Goal: Transaction & Acquisition: Book appointment/travel/reservation

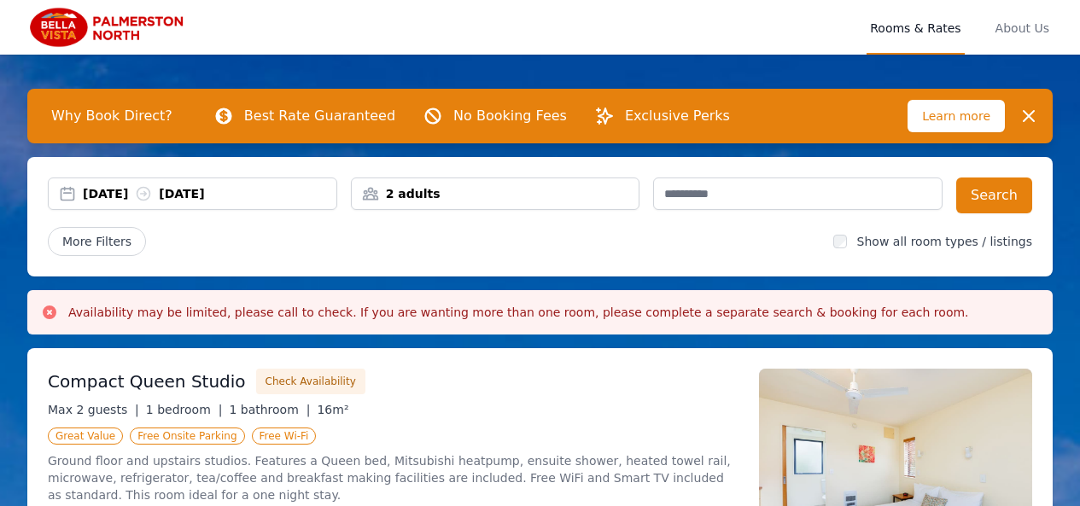
click at [443, 188] on div "2 adults" at bounding box center [496, 193] width 288 height 17
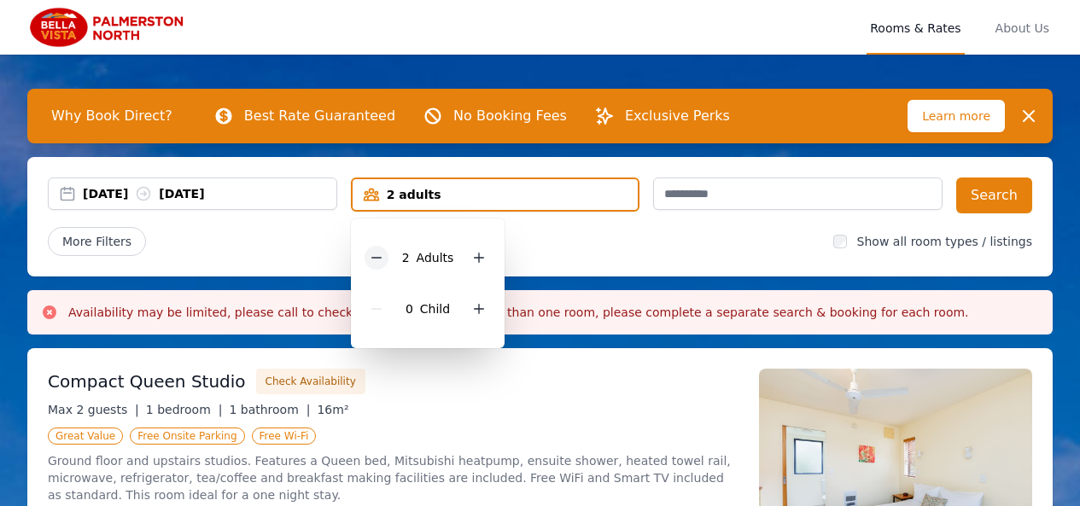
click at [382, 256] on icon at bounding box center [377, 258] width 14 height 14
click at [608, 239] on div "More Filters" at bounding box center [434, 241] width 772 height 29
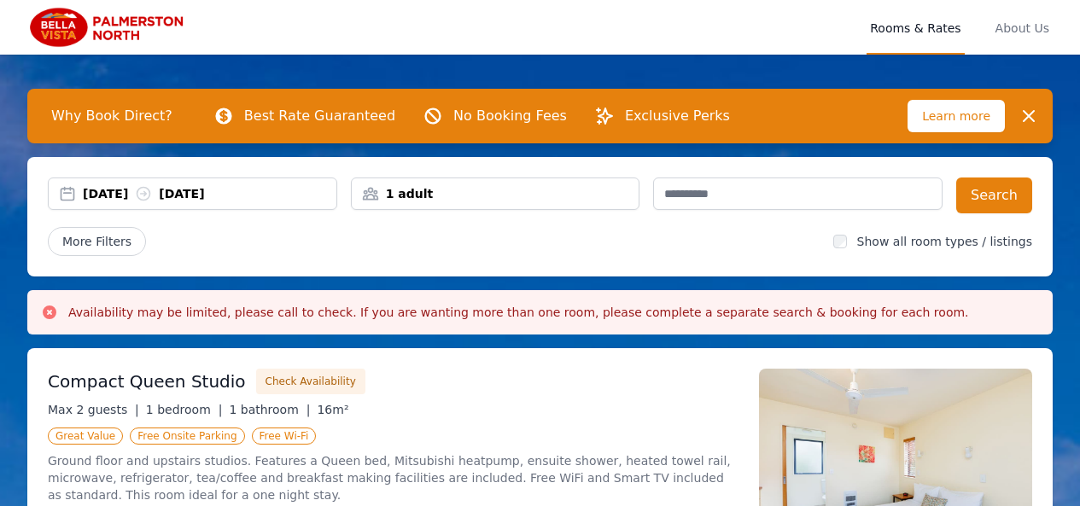
scroll to position [85, 0]
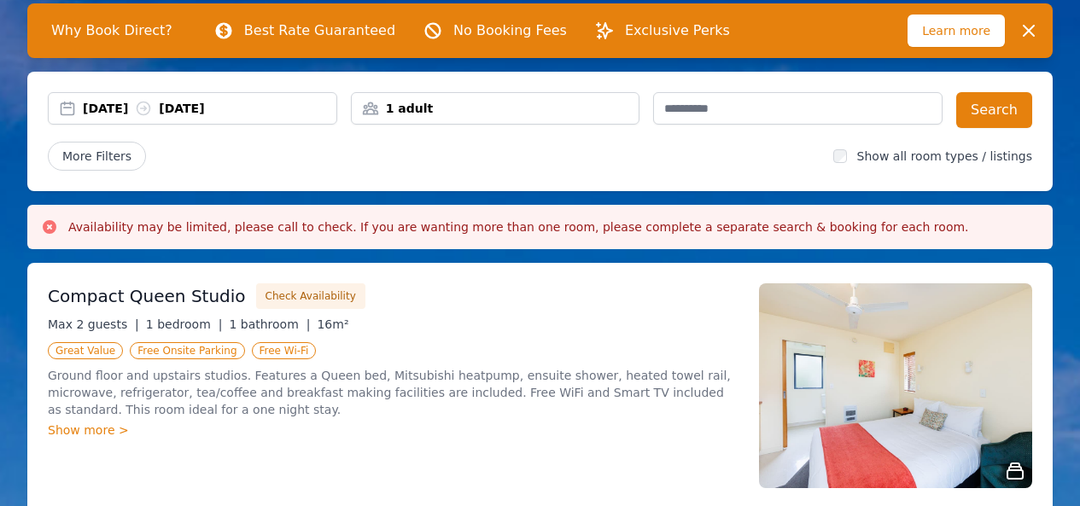
click at [115, 112] on div "28 Aug 2025 29 Aug 2025" at bounding box center [209, 108] width 253 height 17
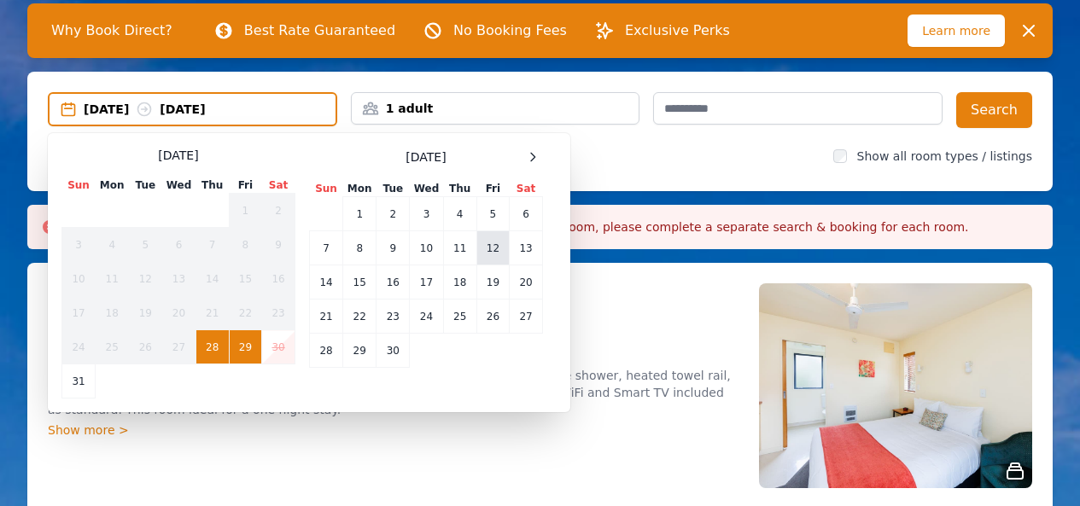
click at [498, 249] on td "12" at bounding box center [492, 248] width 32 height 34
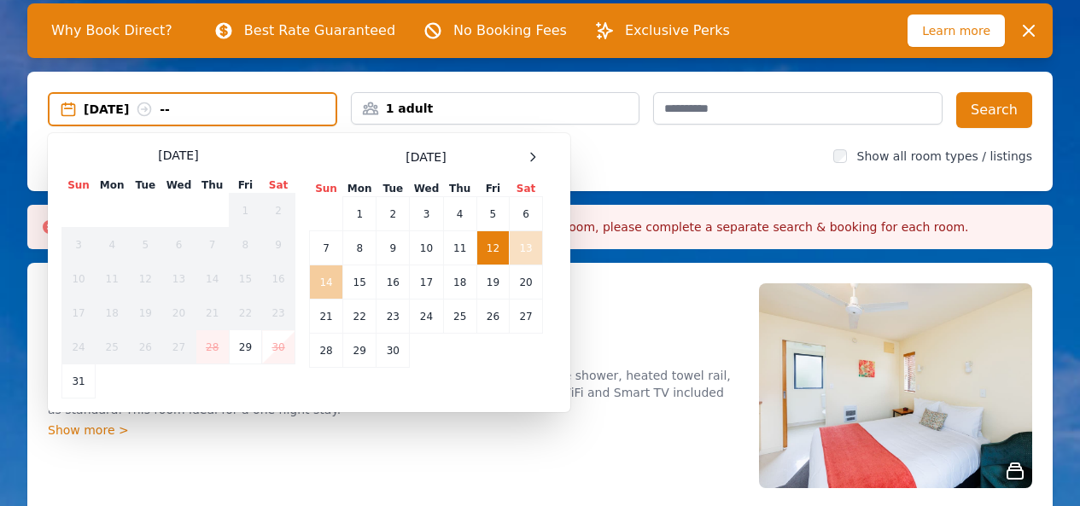
click at [329, 285] on td "14" at bounding box center [326, 282] width 33 height 34
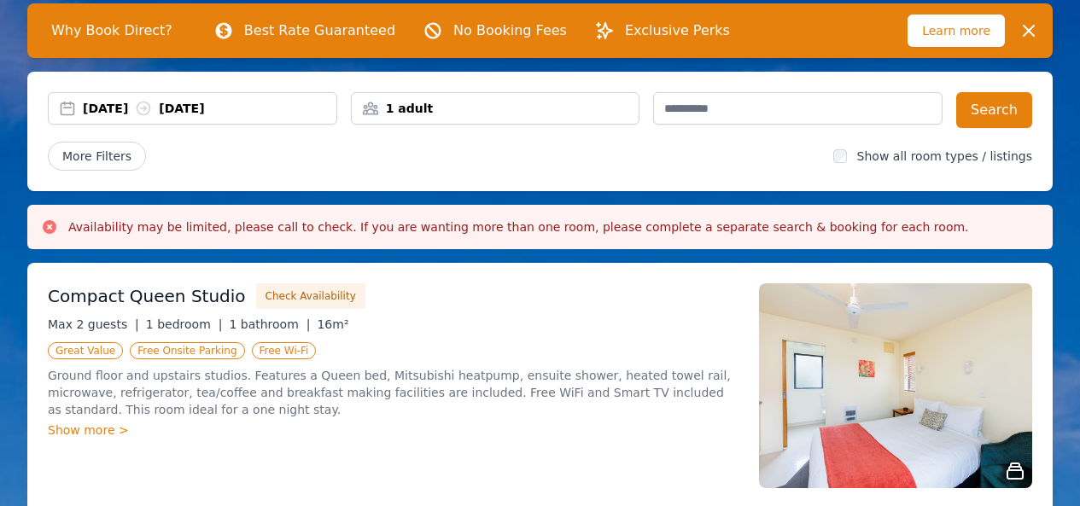
scroll to position [171, 0]
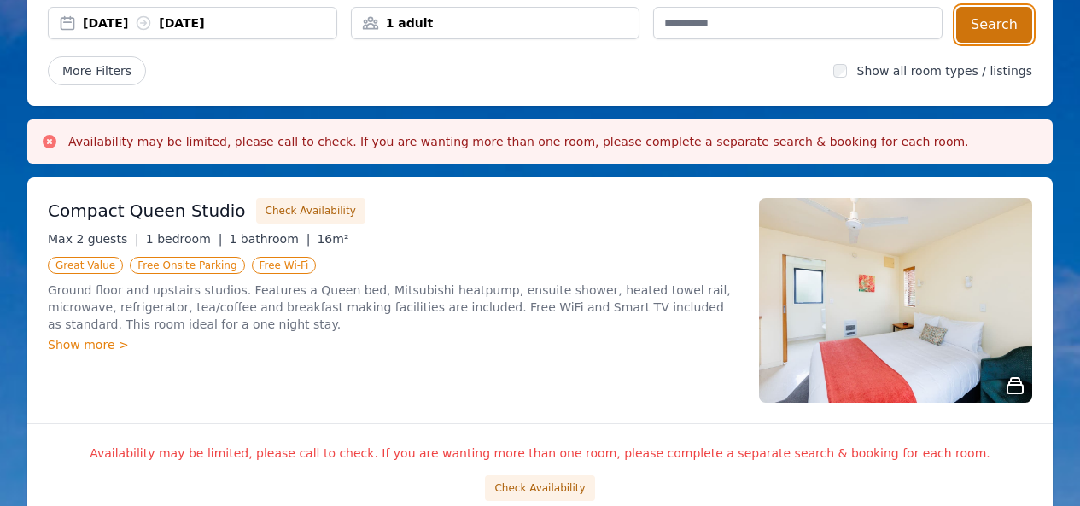
click at [993, 11] on button "Search" at bounding box center [994, 25] width 76 height 36
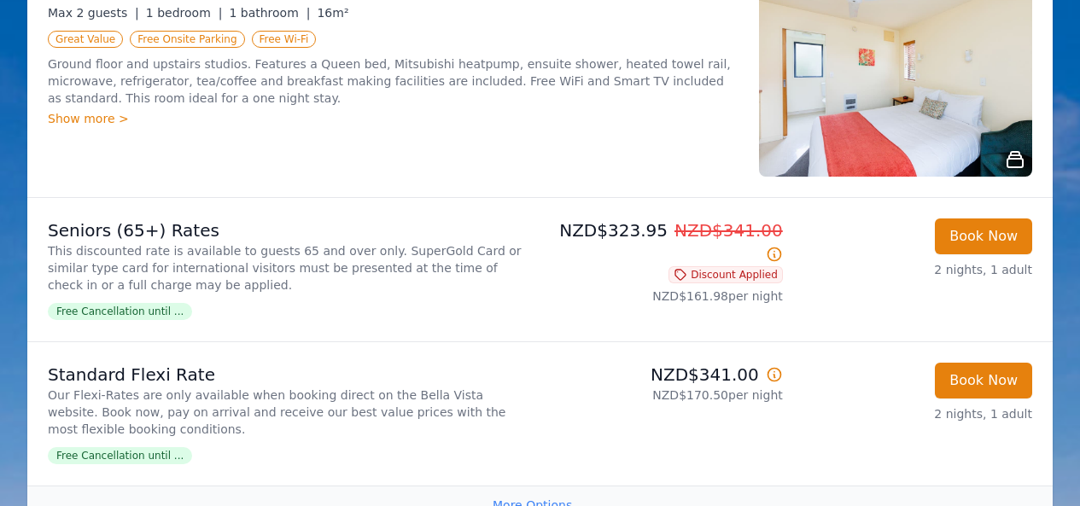
scroll to position [341, 0]
